Goal: Transaction & Acquisition: Book appointment/travel/reservation

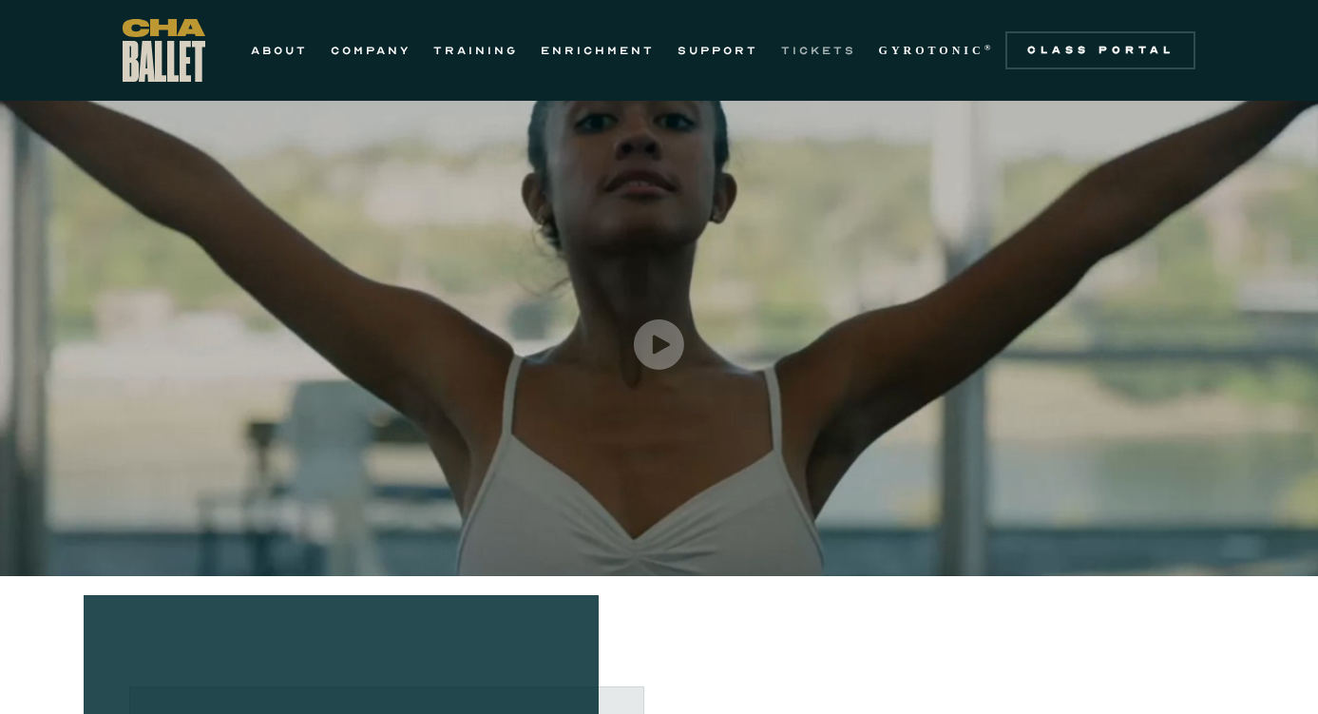
click at [802, 51] on link "TICKETS" at bounding box center [818, 50] width 75 height 23
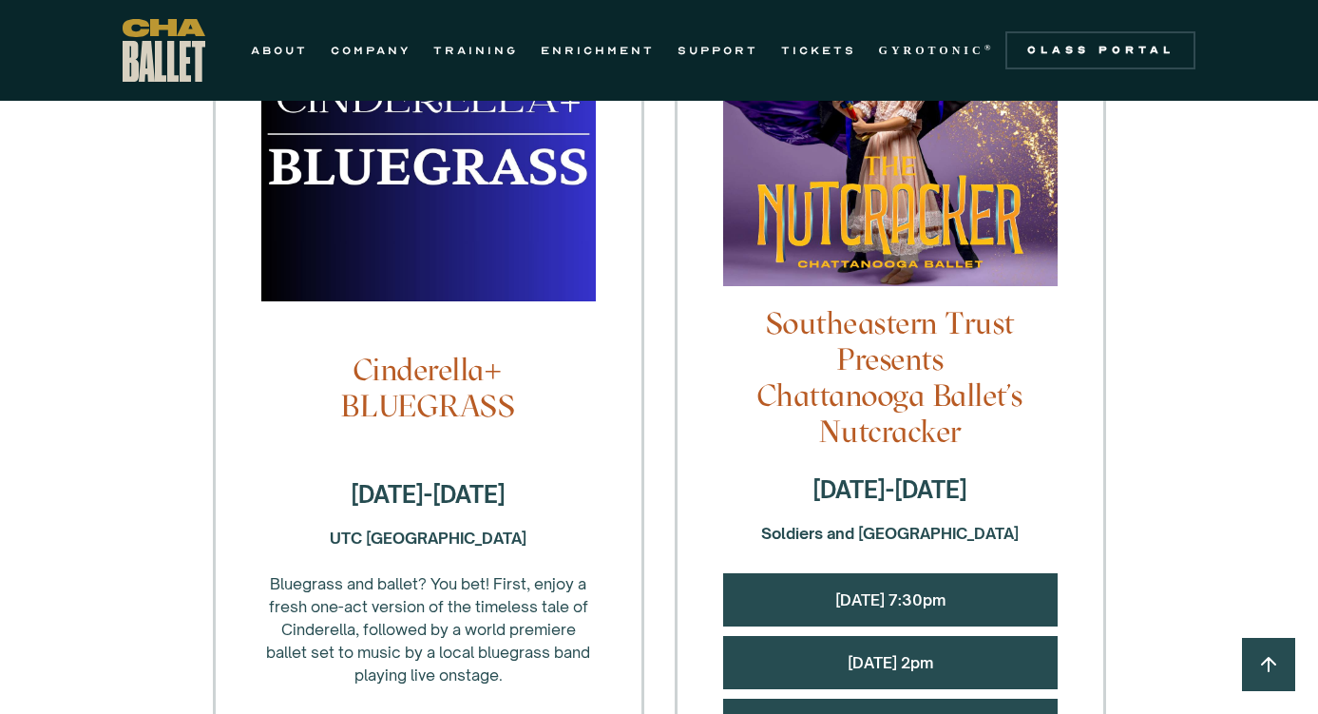
scroll to position [1805, 0]
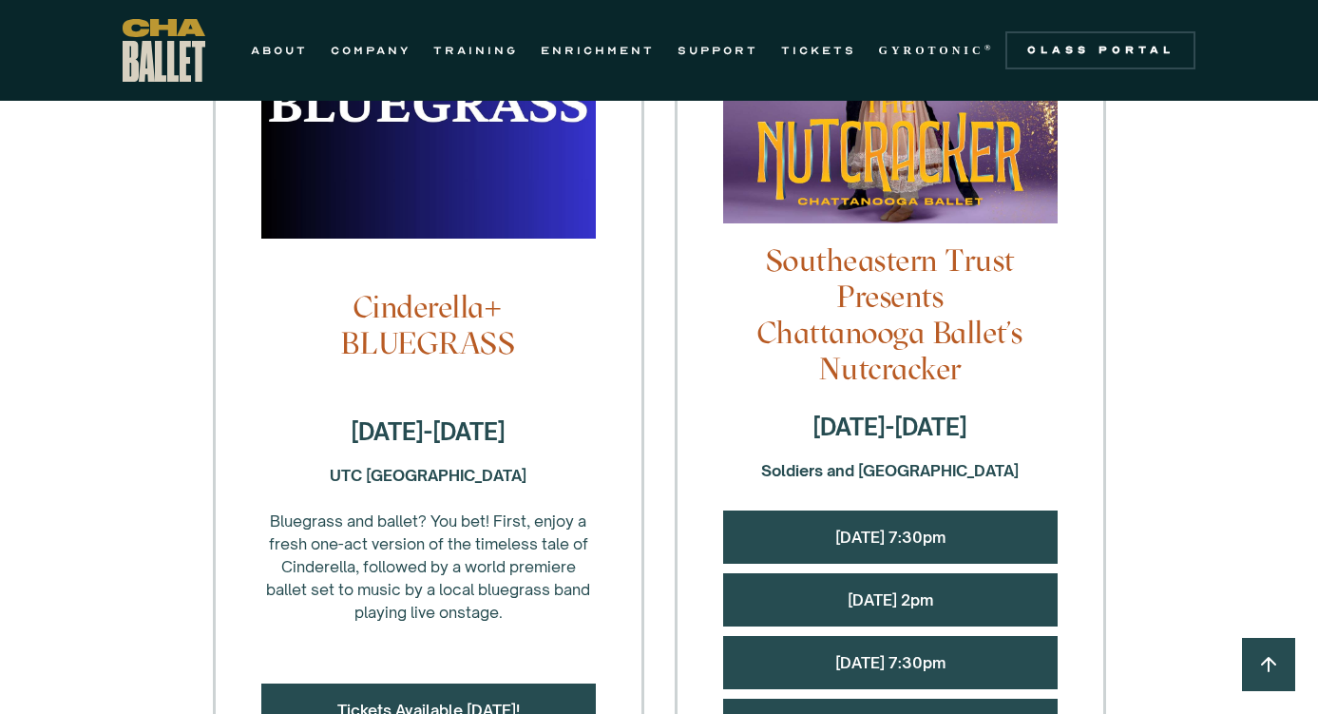
drag, startPoint x: 736, startPoint y: 387, endPoint x: 1045, endPoint y: 387, distance: 308.8
click at [1018, 461] on strong "Soldiers and Sailors Memorial Auditorium" at bounding box center [889, 470] width 257 height 19
drag, startPoint x: 1045, startPoint y: 387, endPoint x: 760, endPoint y: 378, distance: 285.2
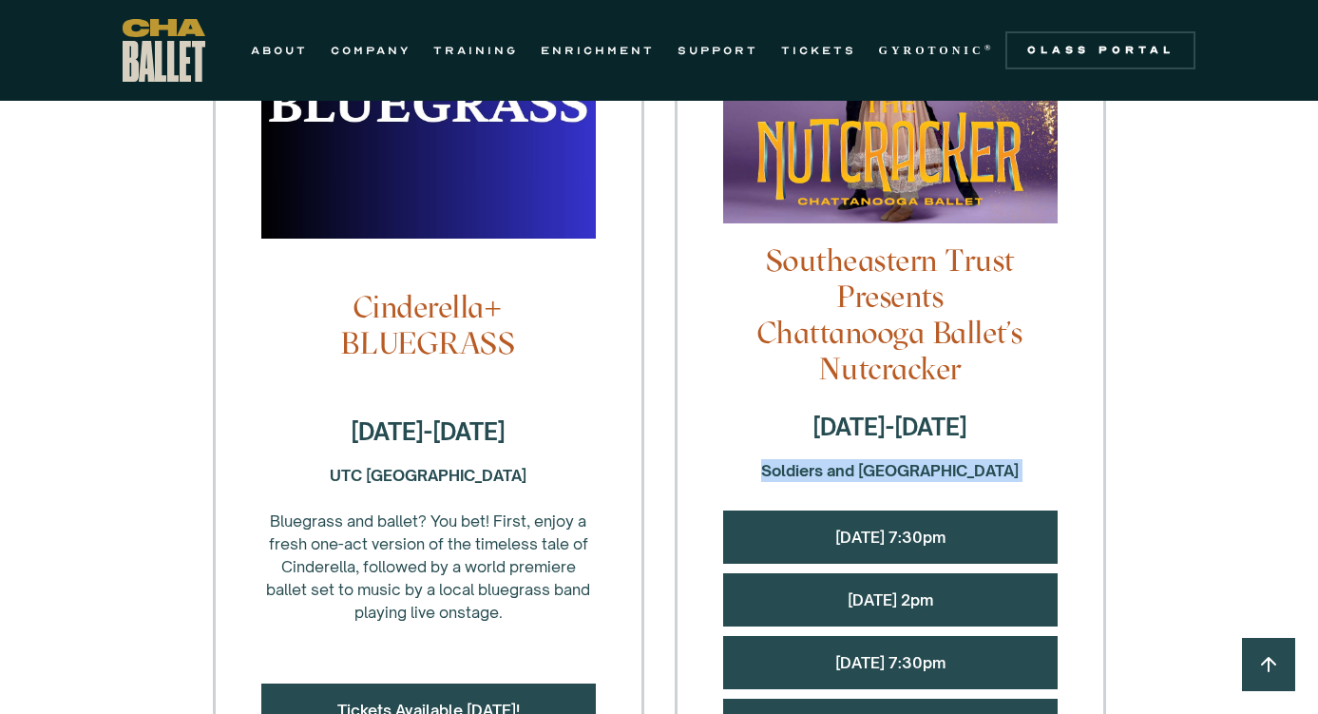
click at [761, 461] on strong "Soldiers and Sailors Memorial Auditorium" at bounding box center [889, 470] width 257 height 19
